Goal: Information Seeking & Learning: Learn about a topic

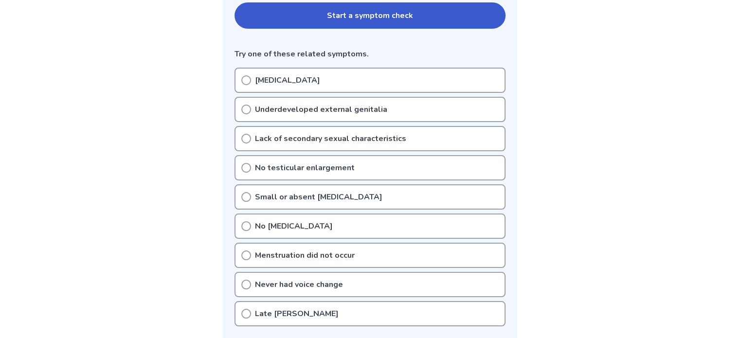
scroll to position [341, 0]
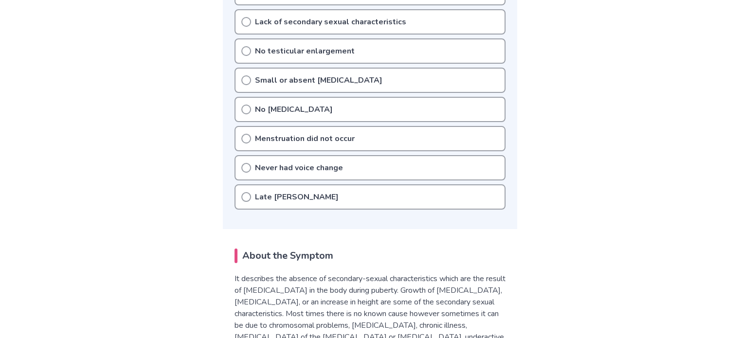
click at [269, 193] on p "Late [PERSON_NAME]" at bounding box center [297, 197] width 84 height 12
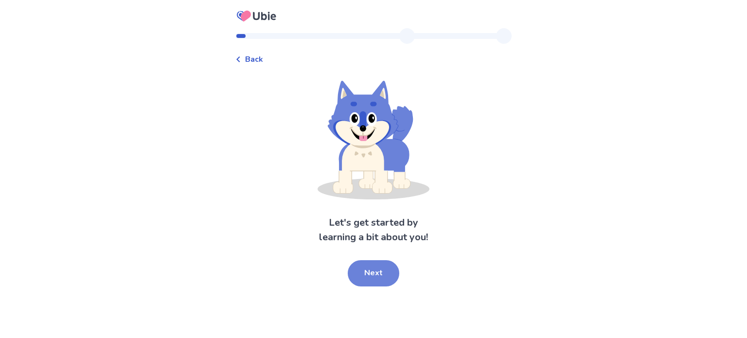
click at [374, 266] on button "Next" at bounding box center [374, 273] width 52 height 26
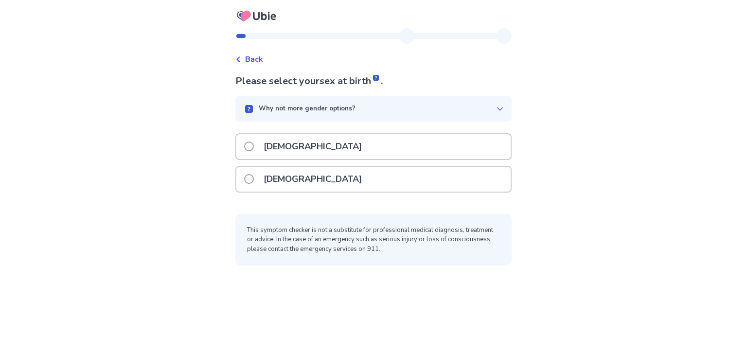
click at [316, 151] on div "Male" at bounding box center [373, 146] width 274 height 25
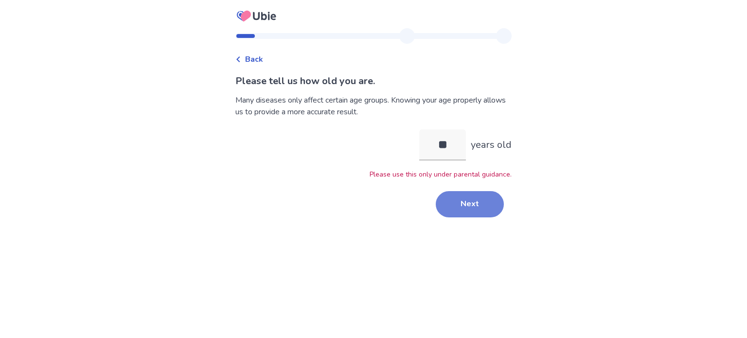
type input "**"
click at [448, 200] on button "Next" at bounding box center [470, 204] width 68 height 26
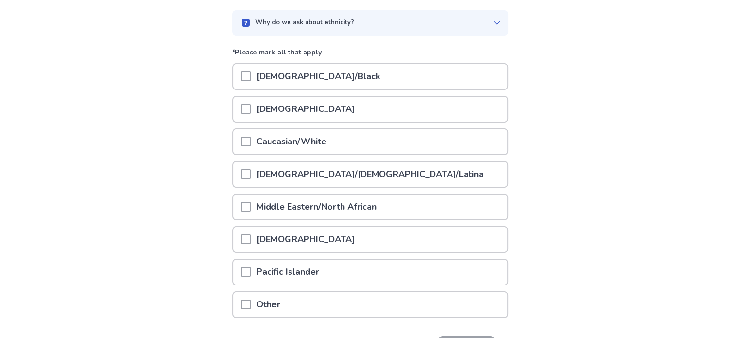
scroll to position [97, 0]
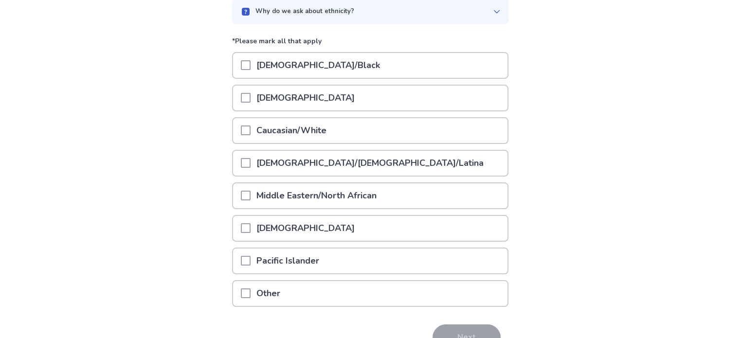
drag, startPoint x: 251, startPoint y: 128, endPoint x: 263, endPoint y: 136, distance: 15.1
click at [251, 129] on span at bounding box center [246, 131] width 10 height 10
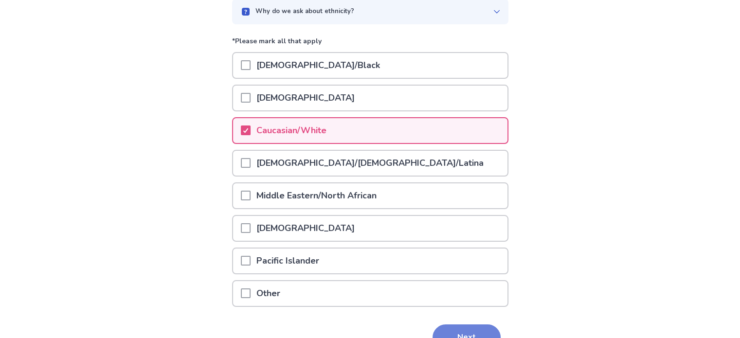
click at [461, 324] on button "Next" at bounding box center [466, 337] width 68 height 26
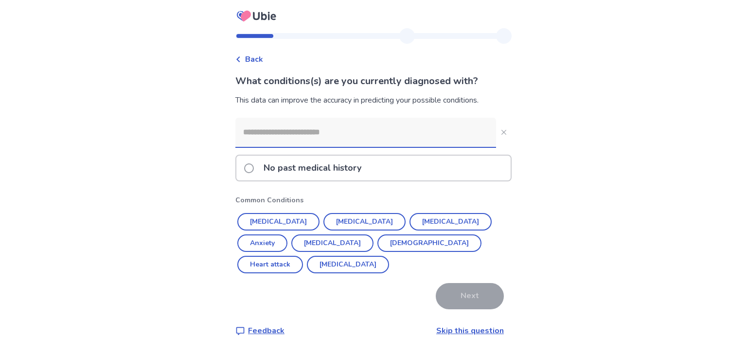
click at [339, 136] on input at bounding box center [365, 132] width 261 height 29
click at [326, 165] on p "No past medical history" at bounding box center [312, 168] width 109 height 25
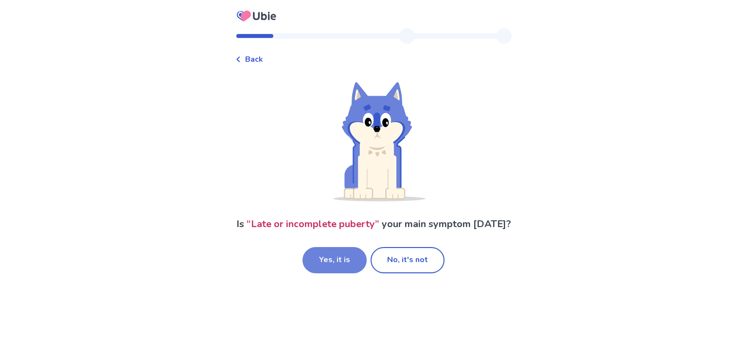
click at [344, 273] on button "Yes, it is" at bounding box center [335, 260] width 64 height 26
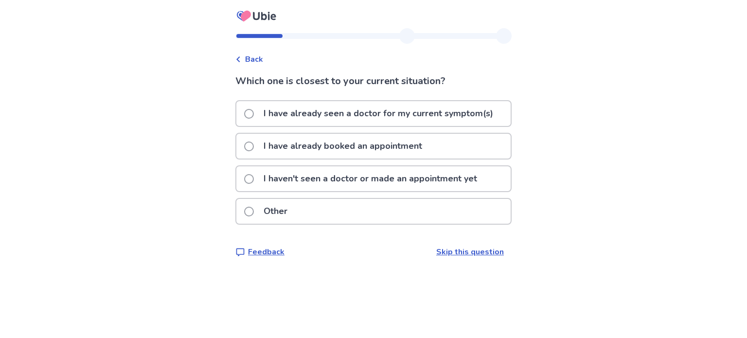
click at [317, 180] on p "I haven't seen a doctor or made an appointment yet" at bounding box center [370, 178] width 225 height 25
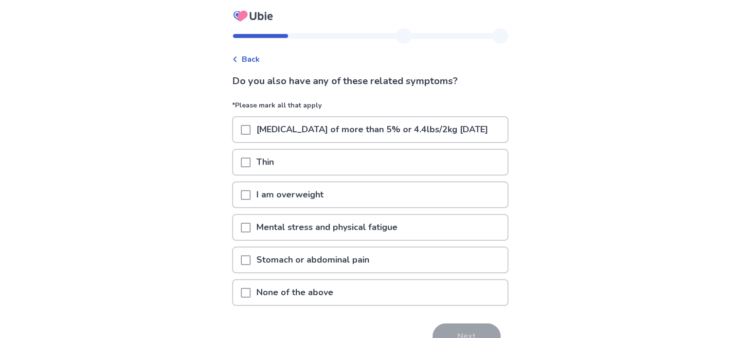
click at [251, 233] on span at bounding box center [246, 228] width 10 height 10
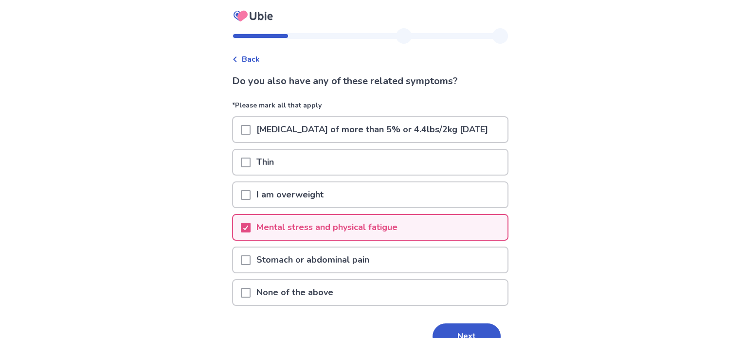
click at [251, 232] on div at bounding box center [246, 227] width 10 height 25
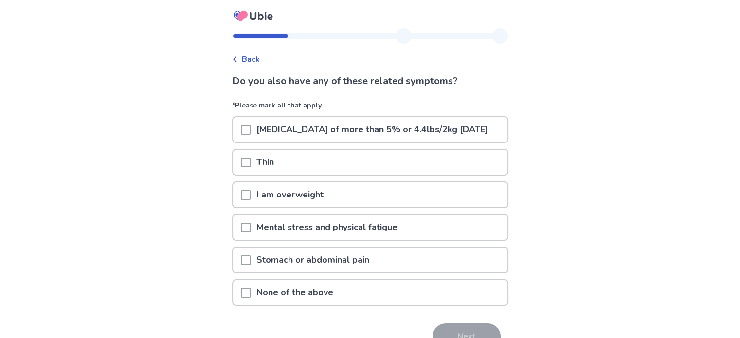
scroll to position [49, 0]
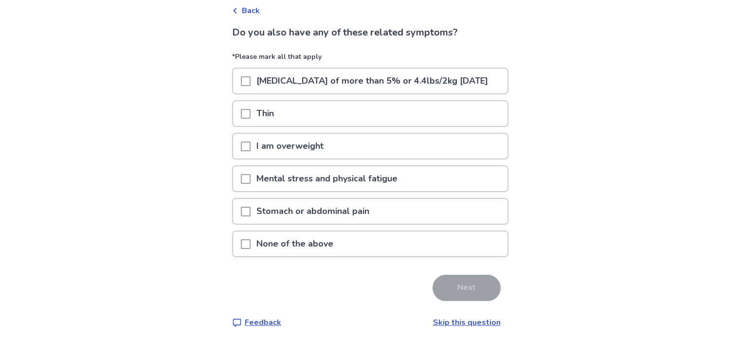
click at [251, 248] on div at bounding box center [246, 244] width 10 height 25
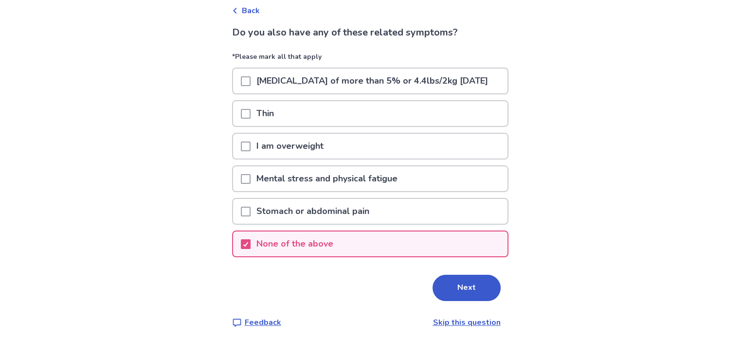
click at [463, 300] on button "Next" at bounding box center [466, 288] width 68 height 26
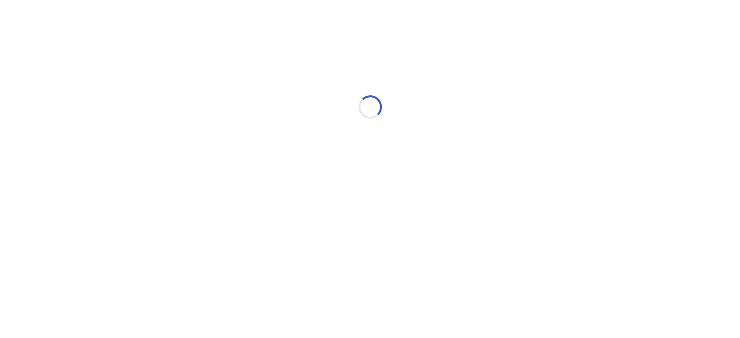
scroll to position [0, 0]
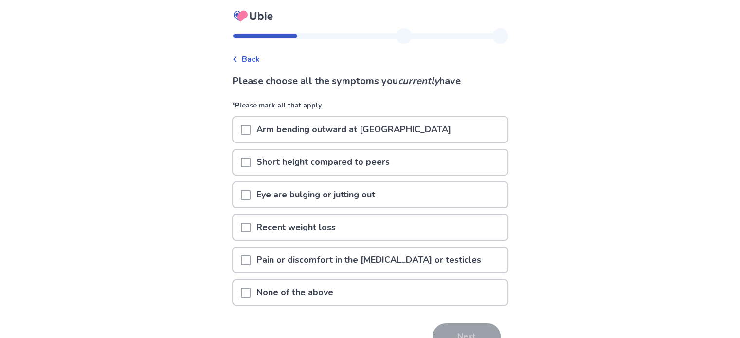
click at [251, 161] on span at bounding box center [246, 163] width 10 height 10
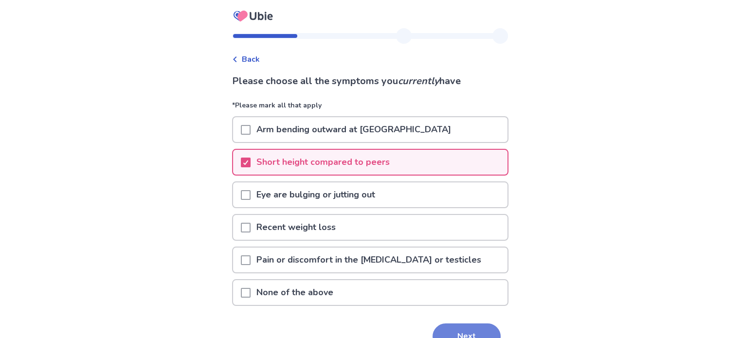
click at [453, 332] on button "Next" at bounding box center [466, 336] width 68 height 26
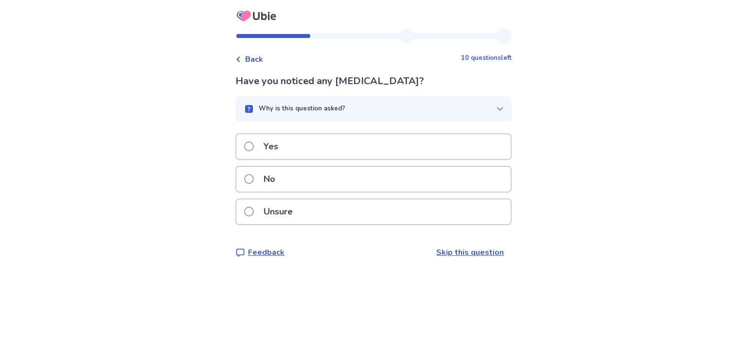
click at [375, 108] on div "Why is this question asked?" at bounding box center [369, 109] width 253 height 10
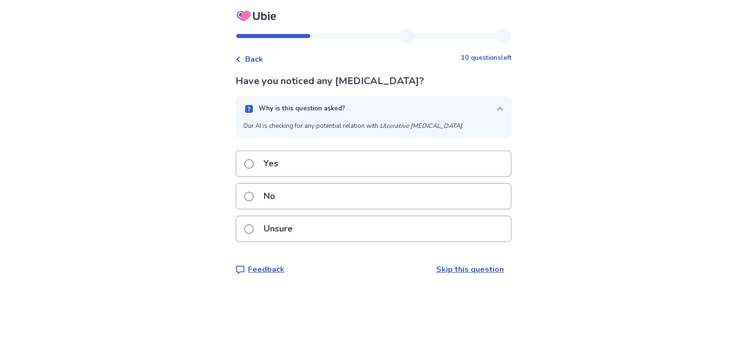
click at [375, 108] on div "Why is this question asked?" at bounding box center [369, 109] width 253 height 10
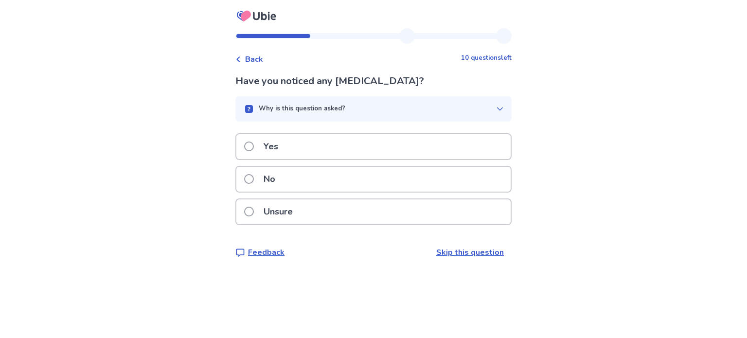
click at [265, 175] on p "No" at bounding box center [269, 179] width 23 height 25
click at [352, 147] on div "Yes" at bounding box center [373, 146] width 274 height 25
click at [296, 153] on div "Yes" at bounding box center [373, 146] width 274 height 25
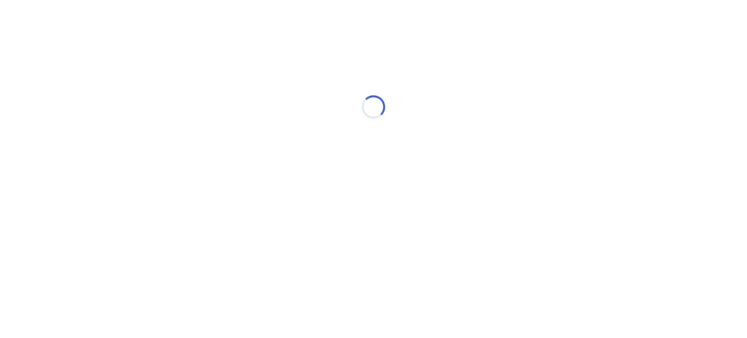
select select "*"
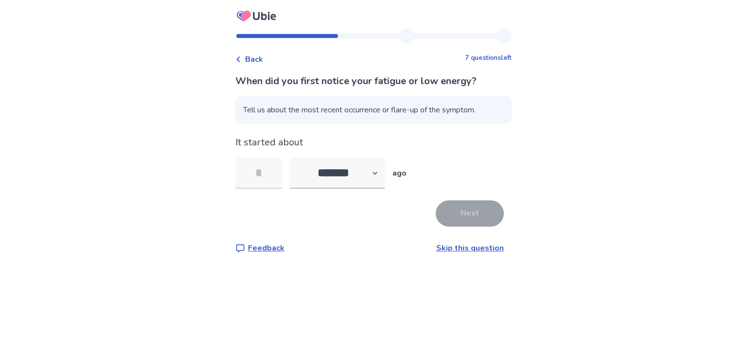
click at [282, 170] on input "tel" at bounding box center [258, 173] width 47 height 31
type input "*"
type input "**"
click at [360, 177] on select "******* ****** ******* ******** *******" at bounding box center [337, 173] width 95 height 31
select select "*"
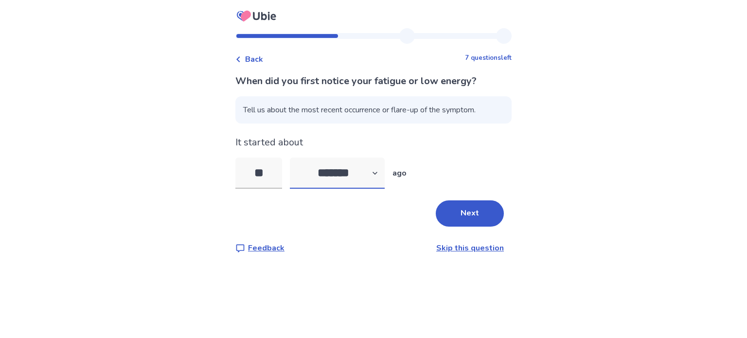
click at [296, 158] on select "******* ****** ******* ******** *******" at bounding box center [337, 173] width 95 height 31
click at [274, 174] on input "**" at bounding box center [258, 173] width 47 height 31
type input "*"
type input "**"
click at [447, 217] on button "Next" at bounding box center [470, 213] width 68 height 26
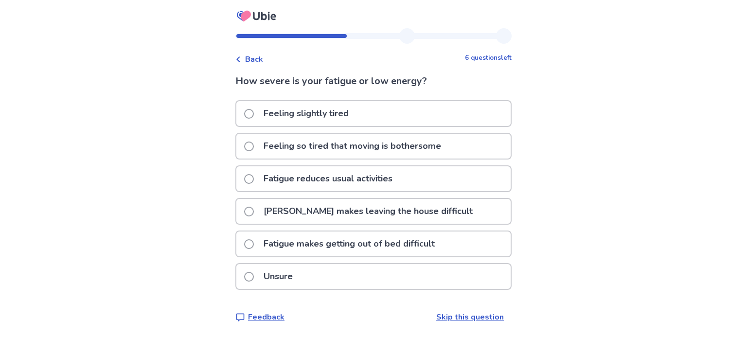
click at [316, 145] on p "Feeling so tired that moving is bothersome" at bounding box center [352, 146] width 189 height 25
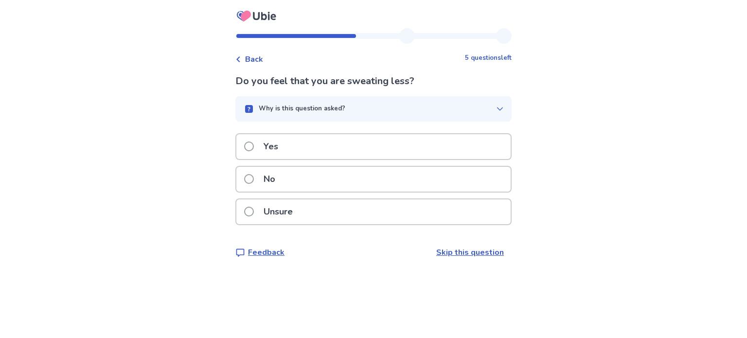
click at [324, 170] on div "No" at bounding box center [373, 179] width 274 height 25
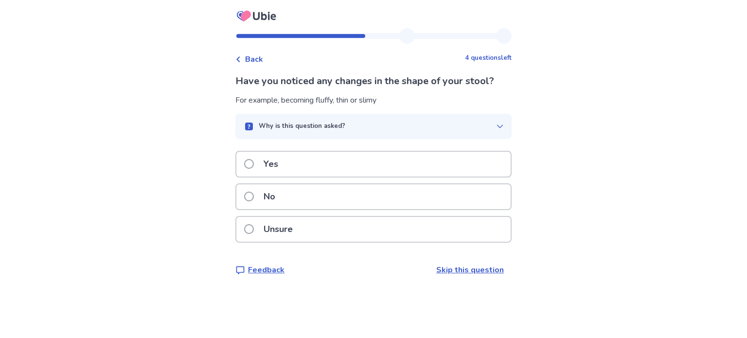
click at [299, 163] on div "Yes" at bounding box center [373, 164] width 274 height 25
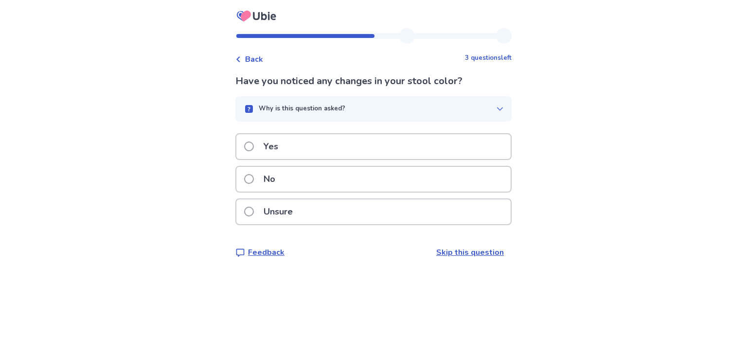
click at [306, 156] on div "Yes" at bounding box center [373, 146] width 274 height 25
click at [310, 175] on div "No" at bounding box center [373, 179] width 274 height 25
click at [298, 171] on div "No" at bounding box center [373, 179] width 274 height 25
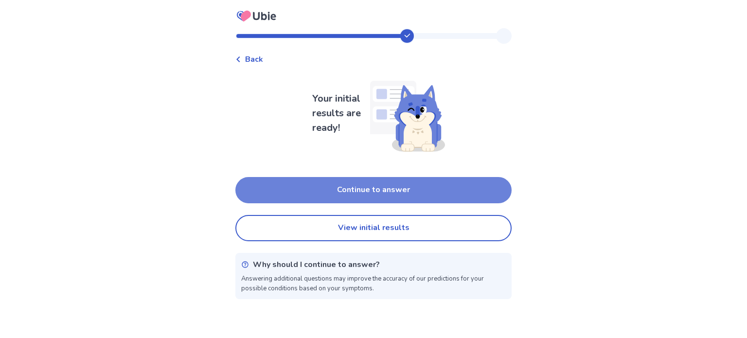
click at [385, 192] on button "Continue to answer" at bounding box center [373, 190] width 276 height 26
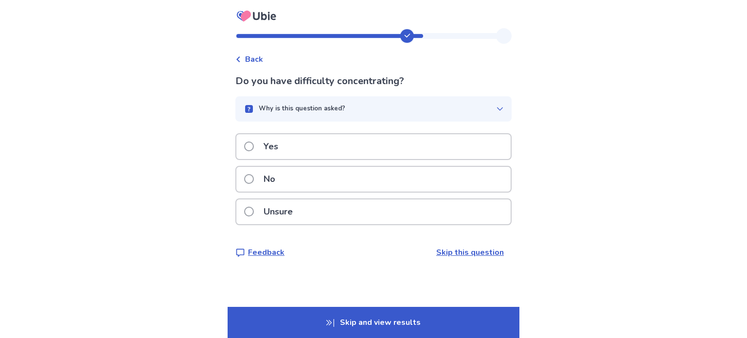
click at [337, 156] on div "Yes" at bounding box center [373, 146] width 274 height 25
click at [321, 94] on div "Are you experiencing hot flashes? Why is this question asked? Our AI is checkin…" at bounding box center [373, 166] width 276 height 184
click at [323, 106] on p "Why is this question asked?" at bounding box center [302, 109] width 87 height 10
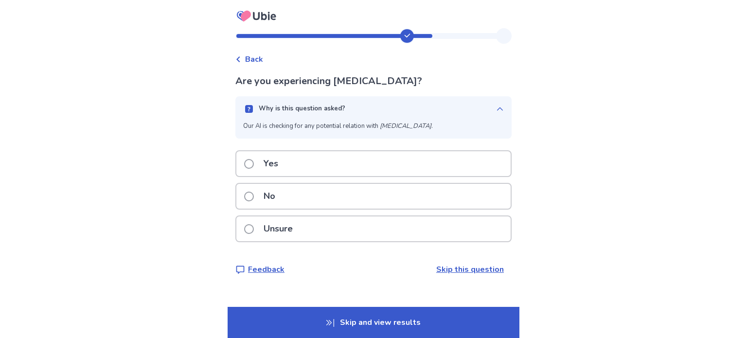
click at [323, 106] on p "Why is this question asked?" at bounding box center [302, 109] width 87 height 10
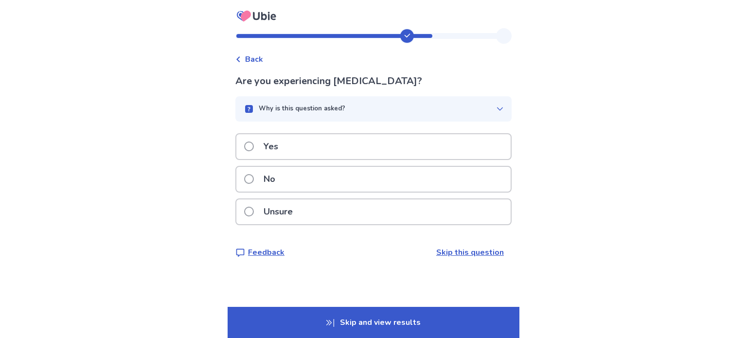
click at [288, 176] on div "No" at bounding box center [373, 179] width 274 height 25
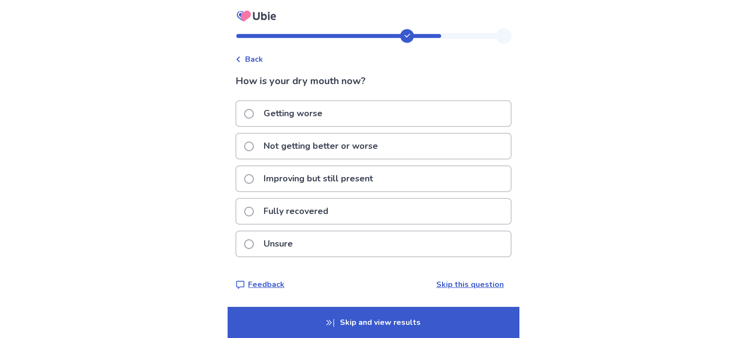
click at [317, 154] on p "Not getting better or worse" at bounding box center [321, 146] width 126 height 25
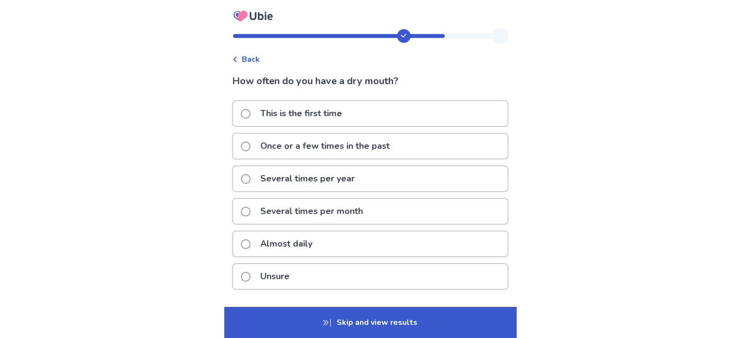
click at [323, 239] on div "Almost daily" at bounding box center [370, 244] width 274 height 25
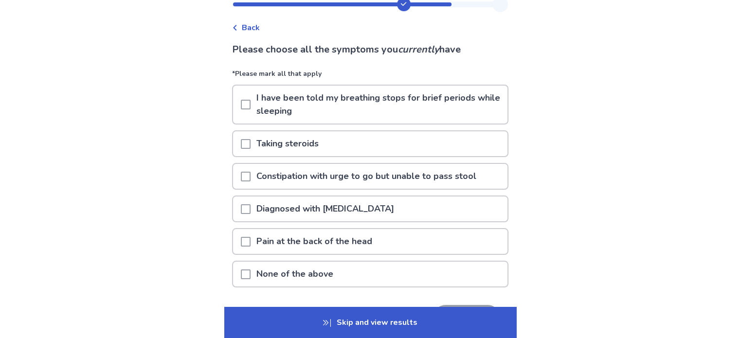
scroll to position [96, 0]
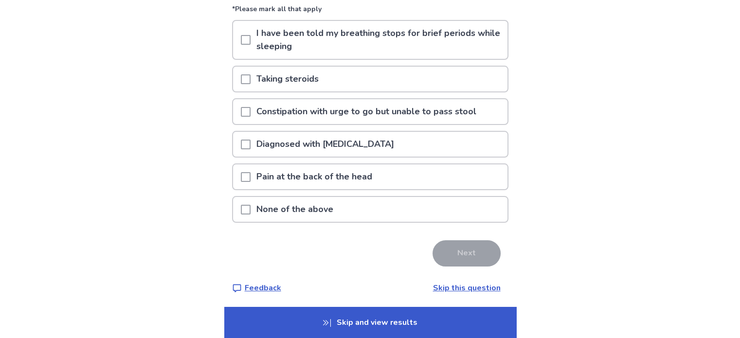
click at [245, 201] on div "None of the above" at bounding box center [370, 209] width 274 height 25
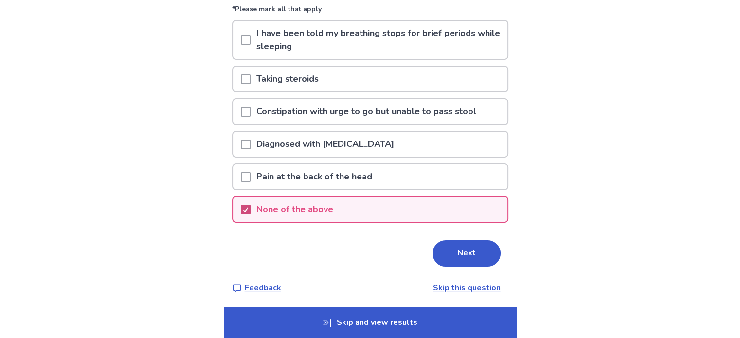
click at [248, 208] on polyline at bounding box center [245, 210] width 4 height 4
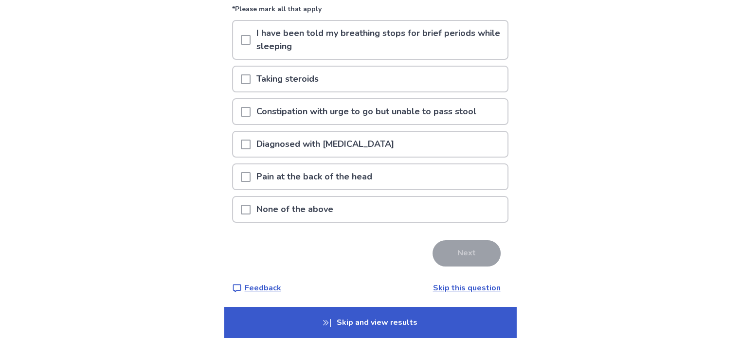
click at [245, 212] on div "None of the above" at bounding box center [370, 209] width 274 height 25
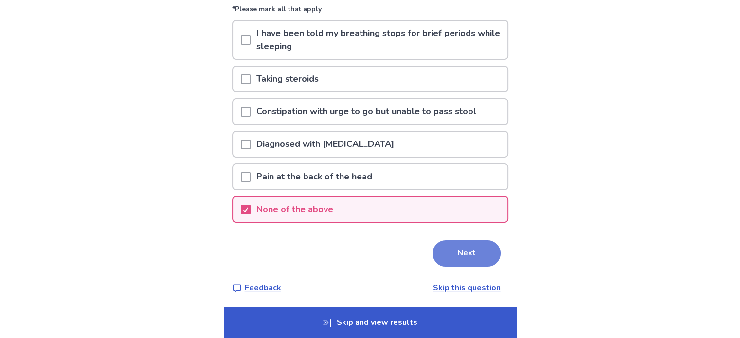
click at [451, 245] on button "Next" at bounding box center [466, 253] width 68 height 26
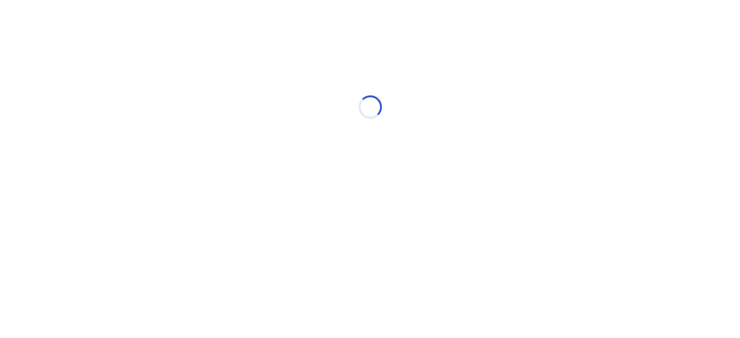
scroll to position [0, 0]
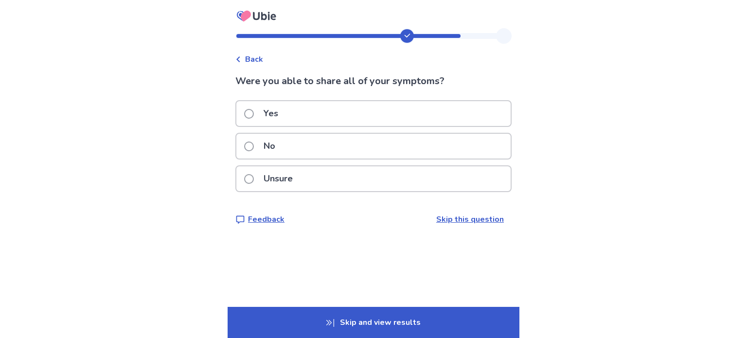
click at [269, 108] on p "Yes" at bounding box center [271, 113] width 26 height 25
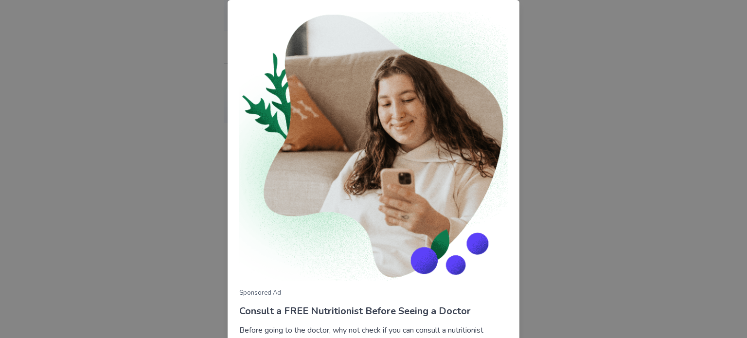
click at [568, 182] on div "Sponsored Ad Consult a FREE Nutritionist Before Seeing a Doctor Before going to…" at bounding box center [373, 169] width 747 height 338
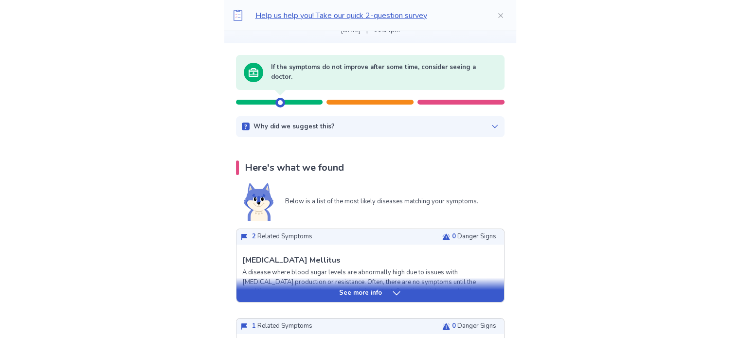
scroll to position [97, 0]
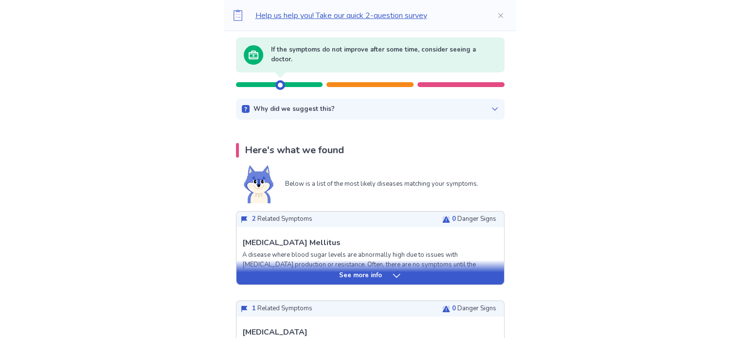
click at [392, 280] on icon at bounding box center [397, 276] width 10 height 10
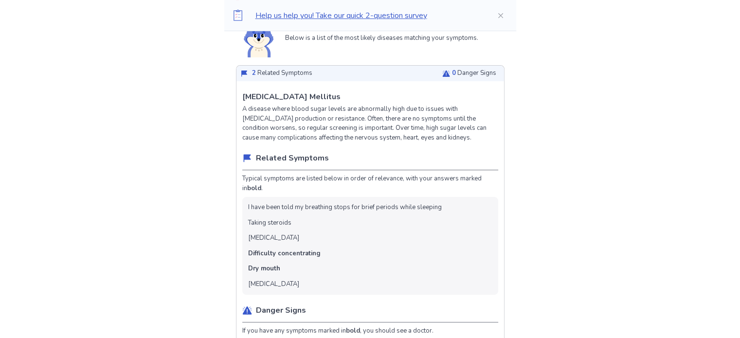
scroll to position [195, 0]
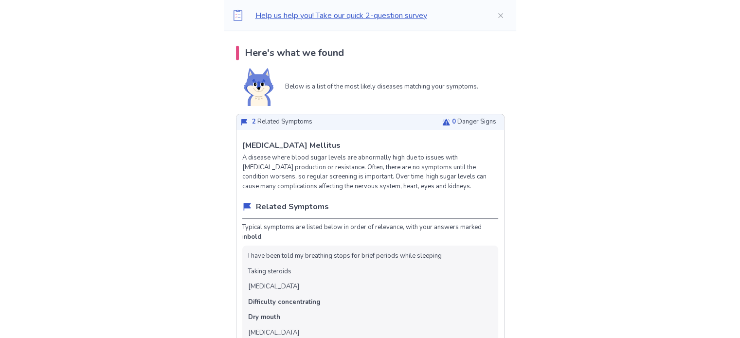
drag, startPoint x: 320, startPoint y: 142, endPoint x: 238, endPoint y: 140, distance: 81.7
copy p "Diabetes Mellitus"
